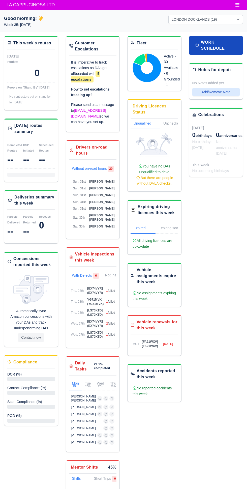
select select "1"
click at [19, 7] on span "LA CAPPUCINOSA LTD" at bounding box center [30, 5] width 53 height 10
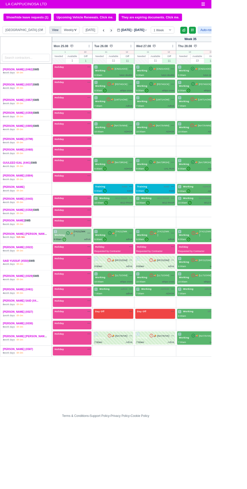
click at [129, 35] on icon at bounding box center [130, 35] width 2 height 3
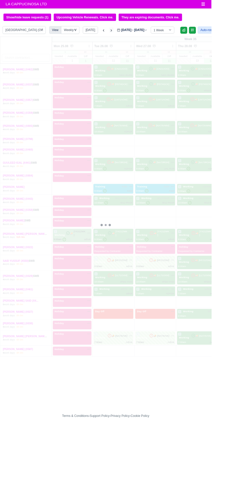
type input "[DATE]"
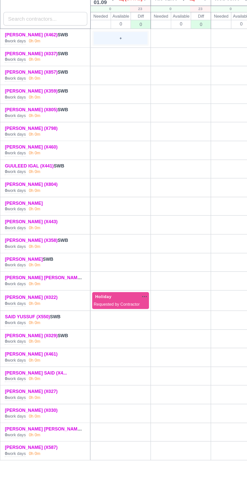
click at [81, 80] on div "+" at bounding box center [81, 80] width 36 height 8
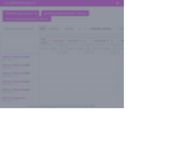
select select "Available"
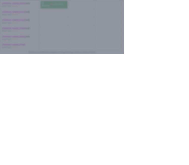
type input "09:00"
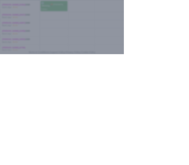
scroll to position [53, 0]
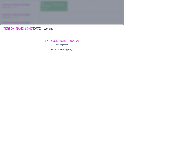
type input "Luton double"
click at [4, 153] on div at bounding box center [94, 82] width 189 height 165
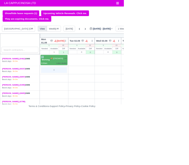
click at [80, 110] on div "+" at bounding box center [82, 107] width 39 height 8
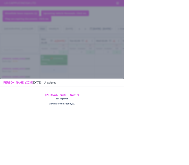
scroll to position [0, 0]
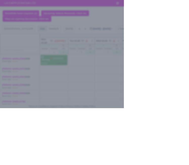
select select "Available"
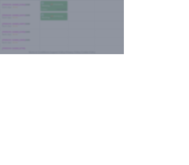
type input "09:00"
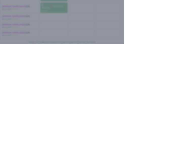
type input "[PERSON_NAME] cross"
click at [8, 165] on div at bounding box center [94, 82] width 189 height 165
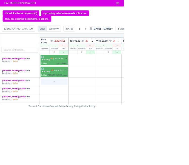
click at [78, 124] on div "+" at bounding box center [83, 124] width 40 height 8
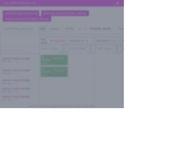
select select "Available"
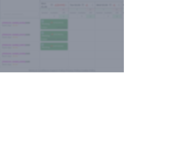
click at [6, 128] on div at bounding box center [94, 82] width 189 height 165
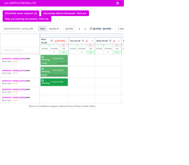
click at [73, 125] on span "Working" at bounding box center [70, 127] width 14 height 4
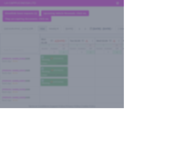
select select "Day Off"
select select "na"
click at [6, 109] on div at bounding box center [94, 82] width 189 height 165
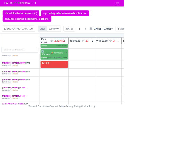
scroll to position [27, 0]
click at [73, 122] on div "+" at bounding box center [83, 123] width 40 height 8
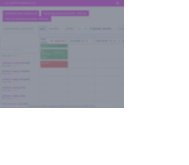
select select "Available"
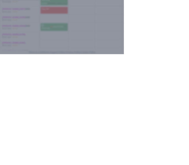
type input "10:00"
type input "Adhok"
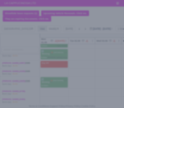
click at [4, 101] on div at bounding box center [94, 82] width 189 height 165
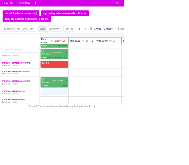
click at [76, 140] on div "+" at bounding box center [83, 141] width 40 height 8
select select "Unasigned"
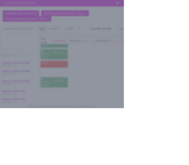
click at [8, 120] on div at bounding box center [94, 82] width 189 height 165
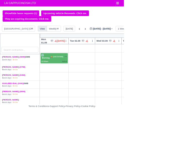
scroll to position [64, 0]
click at [75, 127] on div "+" at bounding box center [83, 128] width 40 height 8
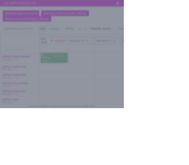
select select "Available"
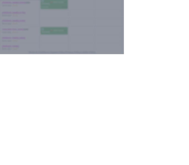
type input "09:00"
type input "Ual"
click at [12, 165] on div at bounding box center [94, 82] width 189 height 165
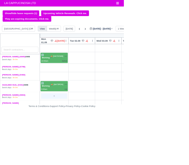
click at [78, 145] on div "+" at bounding box center [83, 146] width 40 height 8
select select "Unasigned"
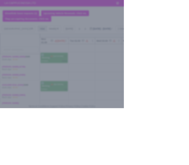
click at [1, 92] on div at bounding box center [94, 82] width 189 height 165
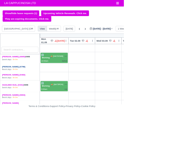
click at [8, 102] on link "[PERSON_NAME] (X798)" at bounding box center [20, 102] width 35 height 4
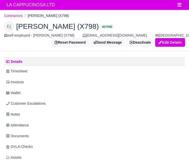
scroll to position [19, 0]
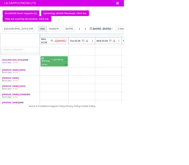
scroll to position [102, 0]
click at [76, 136] on div "+" at bounding box center [83, 134] width 42 height 10
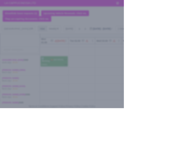
select select "Available"
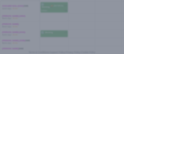
type input "09:00"
type input "Phar"
click at [6, 165] on div at bounding box center [94, 82] width 189 height 165
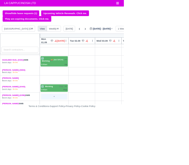
click at [74, 147] on div "+" at bounding box center [83, 147] width 40 height 8
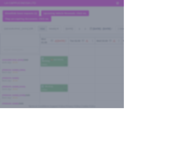
select select "Available"
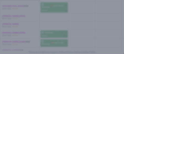
type input "09:00"
click at [8, 165] on div at bounding box center [94, 82] width 189 height 165
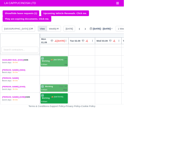
click at [77, 154] on div "9:00am" at bounding box center [83, 155] width 40 height 4
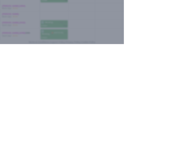
type input "Qdhok"
click at [8, 165] on div at bounding box center [94, 82] width 189 height 165
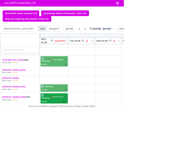
click at [73, 150] on div "1 Working" at bounding box center [70, 147] width 15 height 9
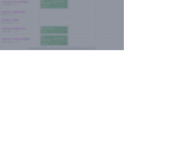
type input "Q"
type input "Adhok"
click at [11, 165] on div at bounding box center [94, 82] width 189 height 165
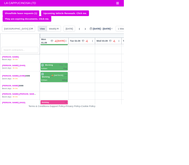
scroll to position [141, 0]
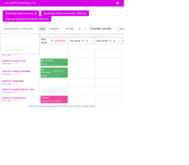
click at [75, 141] on div "+" at bounding box center [83, 138] width 42 height 10
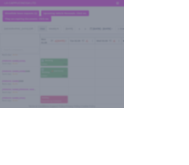
select select "Available"
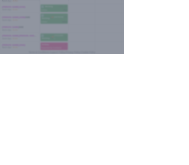
type input "09:00"
type input "A"
type input "Adhok"
click at [8, 165] on div at bounding box center [94, 82] width 189 height 165
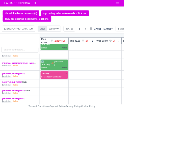
scroll to position [184, 0]
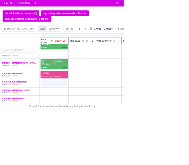
click at [72, 125] on div "+" at bounding box center [83, 127] width 40 height 8
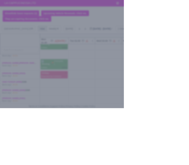
select select "Available"
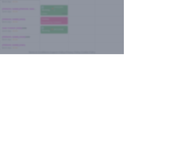
type input "09:00"
type input "Adhoj"
click at [14, 165] on div at bounding box center [94, 82] width 189 height 165
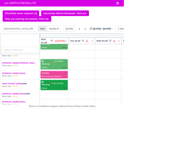
click at [74, 133] on div "9:00am Adhoj" at bounding box center [83, 134] width 40 height 4
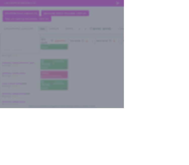
click at [6, 89] on div at bounding box center [94, 82] width 189 height 165
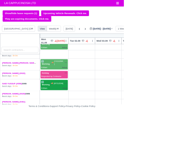
click at [70, 132] on div "9:00am" at bounding box center [67, 134] width 9 height 4
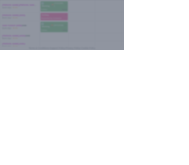
type input "Adhok"
click at [6, 165] on div at bounding box center [94, 82] width 189 height 165
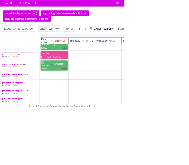
scroll to position [221, 0]
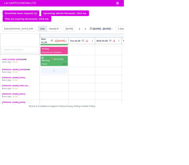
click at [69, 104] on div "+" at bounding box center [83, 108] width 40 height 8
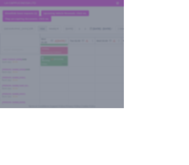
select select "Available"
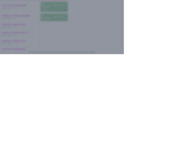
type input "09:00"
type input "Adhok"
click at [4, 165] on div at bounding box center [94, 82] width 189 height 165
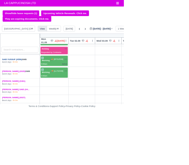
click at [5, 89] on link "SAID YUSSUF (X550)" at bounding box center [18, 91] width 30 height 4
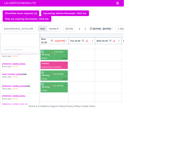
scroll to position [229, 0]
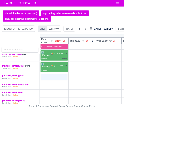
click at [73, 114] on div "+" at bounding box center [83, 117] width 40 height 8
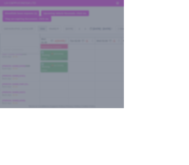
select select "Available"
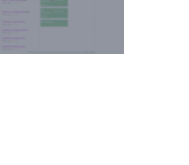
type input "07:00"
type input "A"
type input "Adhok"
click at [10, 165] on div at bounding box center [94, 82] width 189 height 165
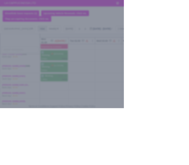
select select "Available"
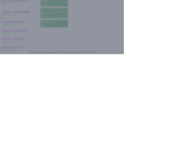
type input "07:00"
type input "Adhok"
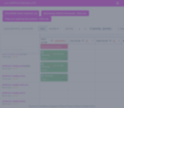
click at [2, 96] on div at bounding box center [94, 82] width 189 height 165
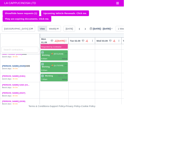
click at [9, 99] on link "[PERSON_NAME] (X029)" at bounding box center [20, 101] width 35 height 4
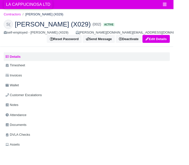
click at [21, 8] on span "LA CAPPUCINOSA LTD" at bounding box center [30, 5] width 53 height 10
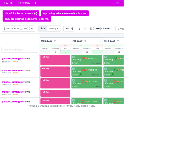
click at [128, 44] on icon at bounding box center [130, 44] width 5 height 5
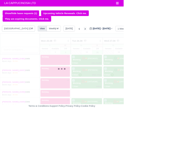
type input "[DATE]"
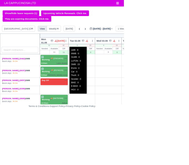
click at [105, 69] on div "0 LWB : 8 MWB : 0 XLWB : 0 LUTON : 0 SWB : 23 EVAN : 0 Car : 0 Truck : 0 Scoote…" at bounding box center [118, 69] width 26 height 4
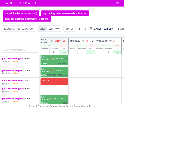
click at [100, 62] on icon at bounding box center [101, 62] width 4 height 4
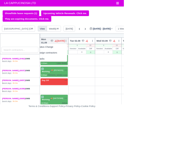
click at [100, 62] on icon at bounding box center [101, 62] width 4 height 4
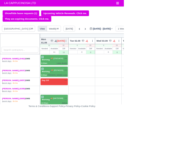
click at [83, 62] on icon at bounding box center [85, 62] width 4 height 4
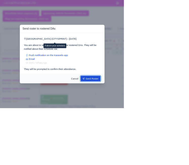
click at [153, 124] on button "Send Roster" at bounding box center [138, 119] width 31 height 9
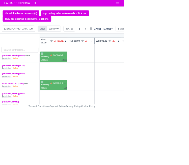
scroll to position [0, 1]
